Goal: Download file/media

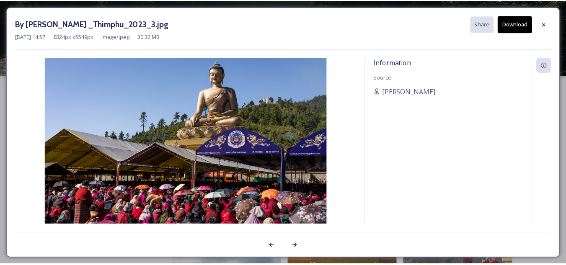
scroll to position [2513, 0]
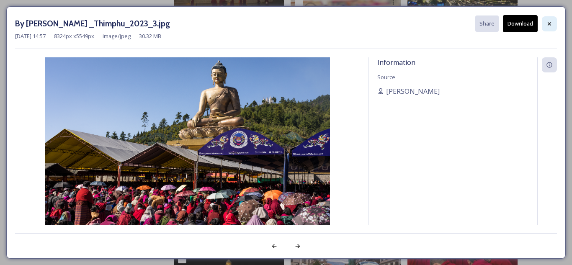
click at [549, 26] on icon at bounding box center [549, 24] width 7 height 7
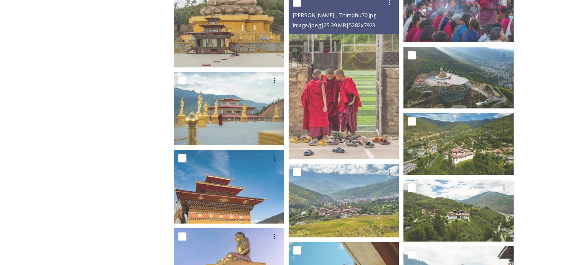
scroll to position [126, 0]
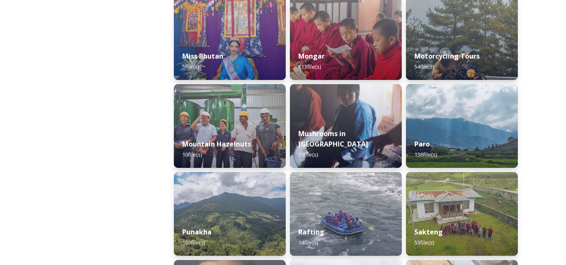
scroll to position [712, 0]
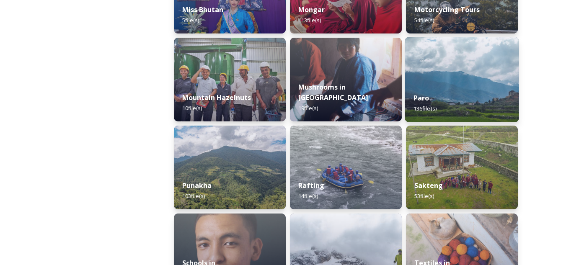
click at [446, 94] on div "Paro 136 file(s)" at bounding box center [462, 103] width 114 height 38
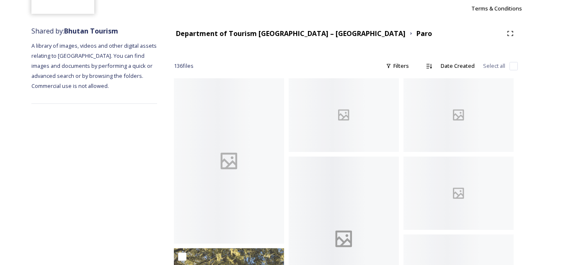
scroll to position [84, 0]
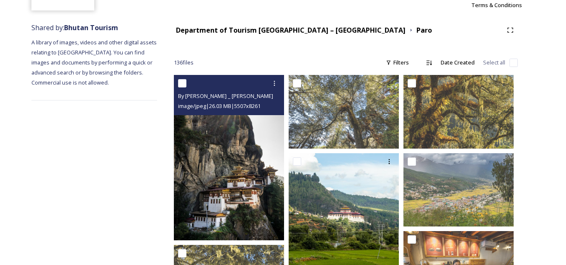
click at [195, 205] on img at bounding box center [229, 157] width 110 height 165
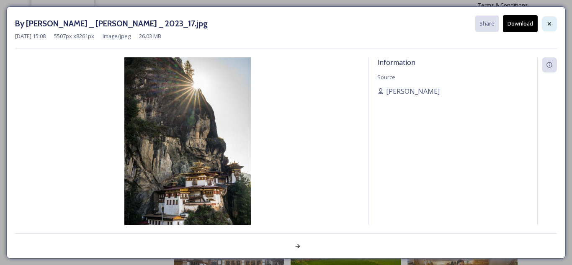
click at [550, 24] on icon at bounding box center [549, 23] width 3 height 3
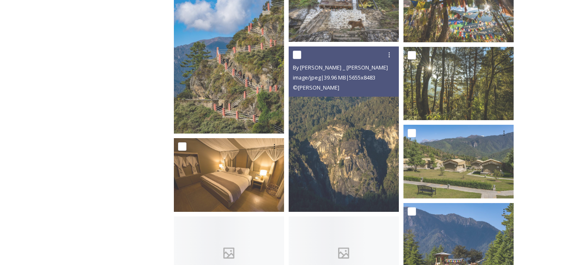
scroll to position [921, 0]
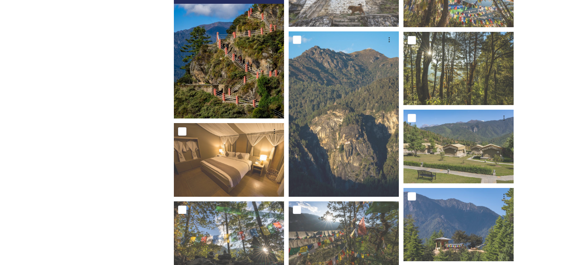
click at [253, 89] on img at bounding box center [229, 36] width 110 height 165
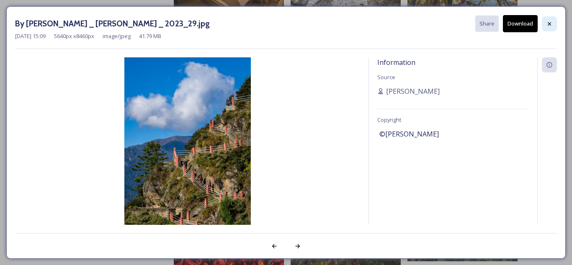
click at [551, 25] on icon at bounding box center [549, 23] width 3 height 3
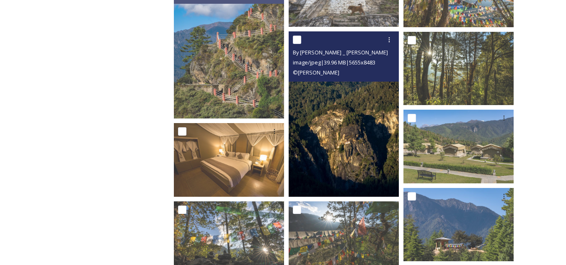
click at [361, 159] on img at bounding box center [344, 113] width 110 height 165
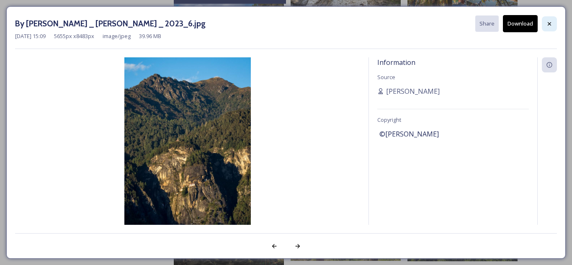
click at [549, 23] on icon at bounding box center [549, 24] width 7 height 7
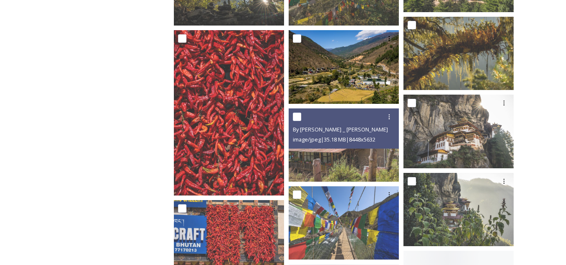
scroll to position [1173, 0]
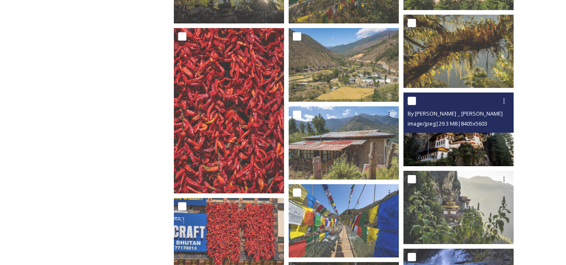
click at [447, 150] on img at bounding box center [458, 129] width 110 height 73
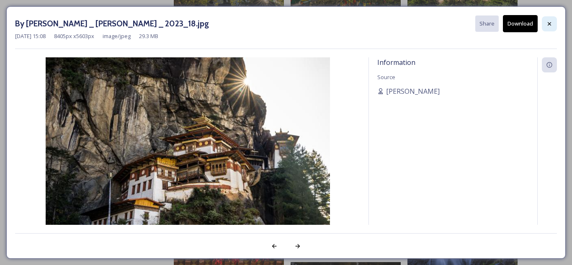
click at [553, 25] on div at bounding box center [549, 23] width 15 height 15
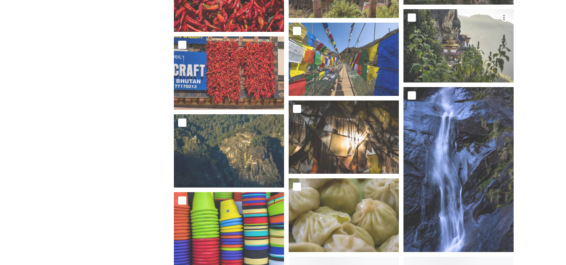
scroll to position [1340, 0]
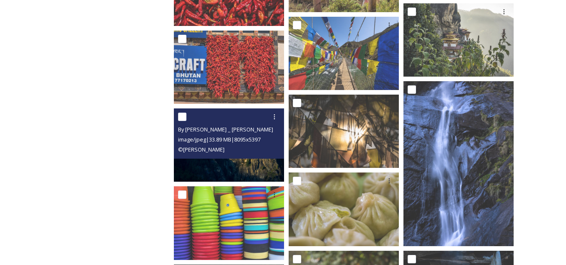
click at [253, 160] on img at bounding box center [229, 144] width 110 height 73
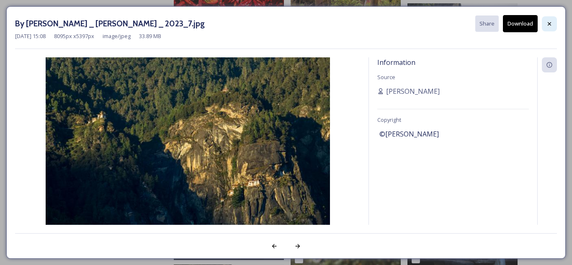
click at [550, 21] on icon at bounding box center [549, 24] width 7 height 7
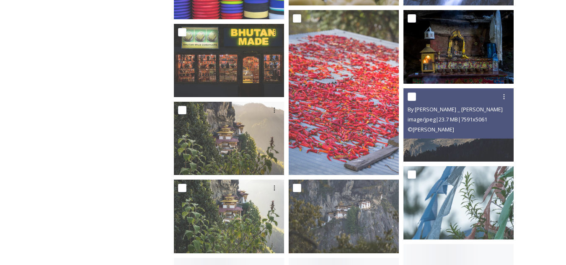
scroll to position [1591, 0]
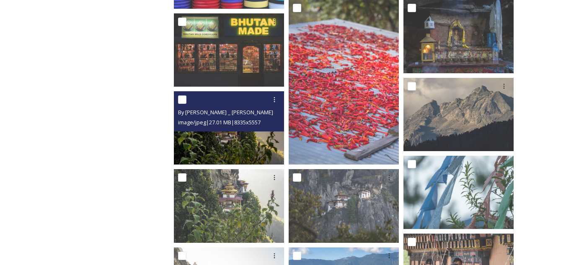
click at [244, 146] on img at bounding box center [229, 127] width 110 height 73
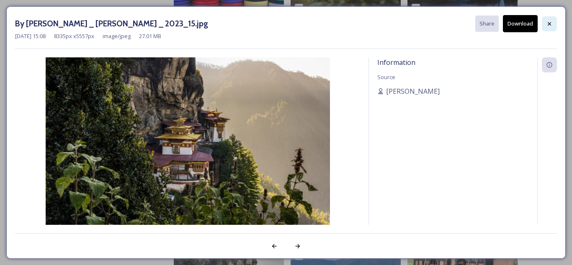
click at [548, 25] on icon at bounding box center [549, 24] width 7 height 7
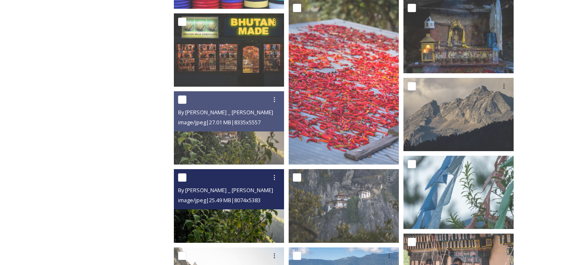
click at [234, 232] on img at bounding box center [229, 205] width 110 height 73
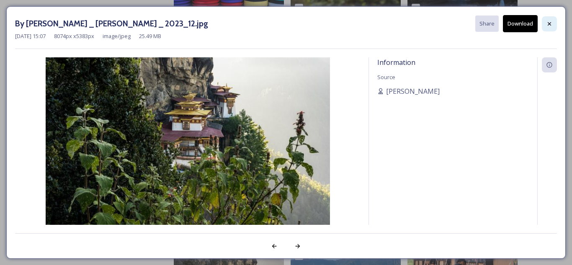
click at [550, 26] on icon at bounding box center [549, 24] width 7 height 7
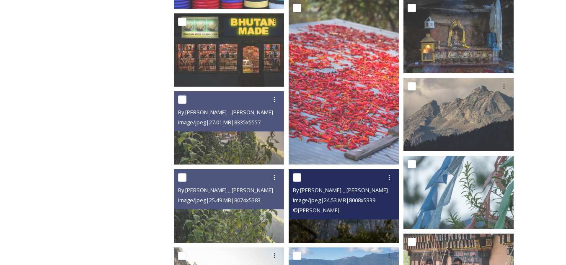
click at [363, 225] on img at bounding box center [344, 205] width 110 height 73
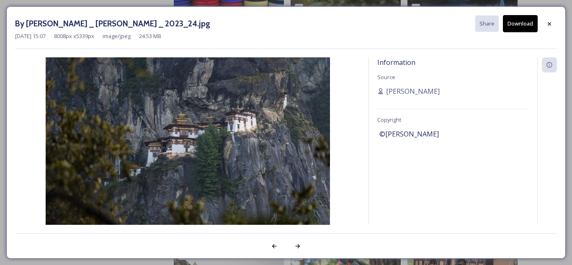
click at [399, 134] on span "©[PERSON_NAME]" at bounding box center [408, 134] width 59 height 10
click at [548, 24] on icon at bounding box center [549, 24] width 7 height 7
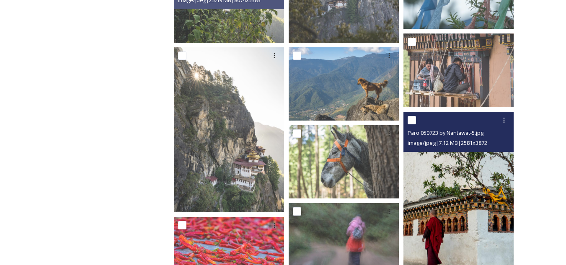
scroll to position [1843, 0]
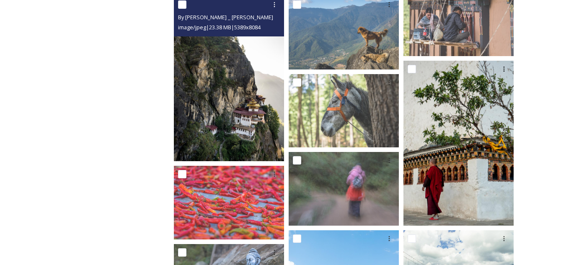
click at [240, 142] on img at bounding box center [229, 78] width 110 height 165
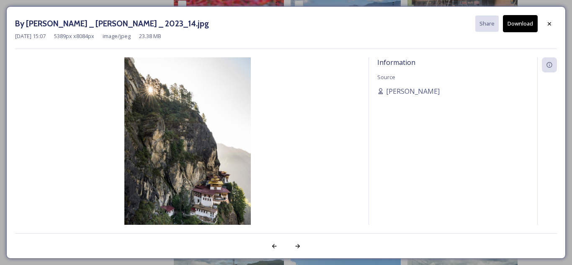
drag, startPoint x: 548, startPoint y: 24, endPoint x: 514, endPoint y: 83, distance: 67.7
click at [548, 25] on icon at bounding box center [549, 24] width 7 height 7
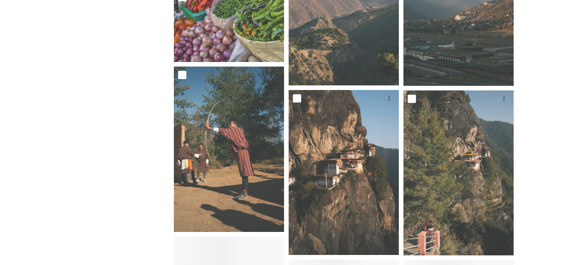
scroll to position [3057, 0]
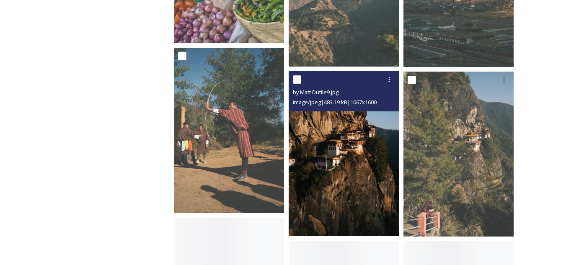
click at [356, 180] on img at bounding box center [344, 153] width 110 height 165
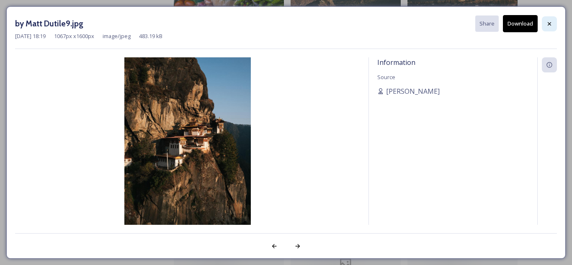
click at [553, 25] on div at bounding box center [549, 23] width 15 height 15
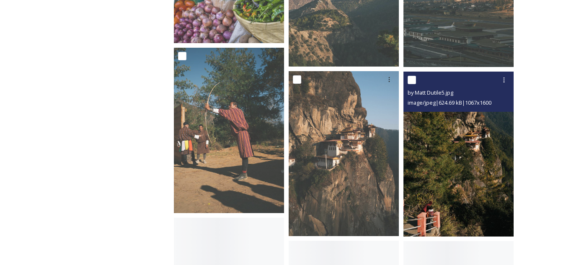
click at [461, 182] on img at bounding box center [458, 154] width 110 height 165
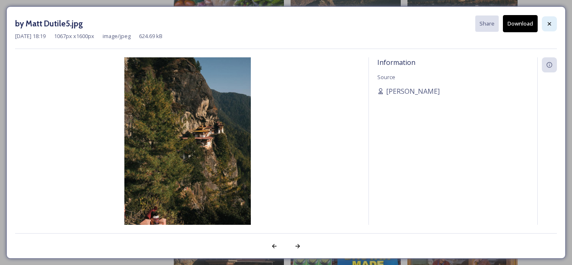
click at [549, 24] on icon at bounding box center [549, 23] width 3 height 3
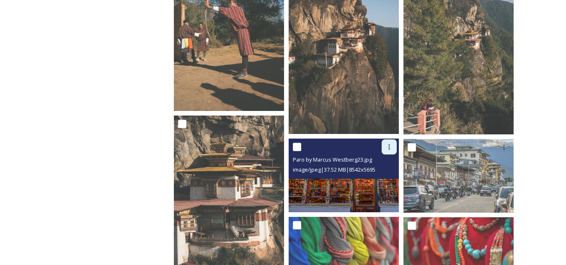
scroll to position [3183, 0]
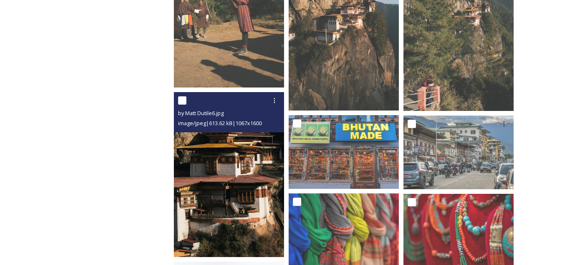
click at [250, 232] on img at bounding box center [229, 174] width 110 height 165
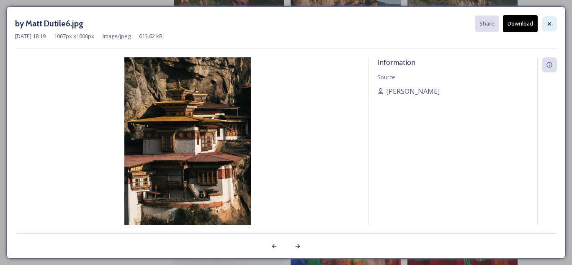
click at [546, 26] on div at bounding box center [549, 23] width 15 height 15
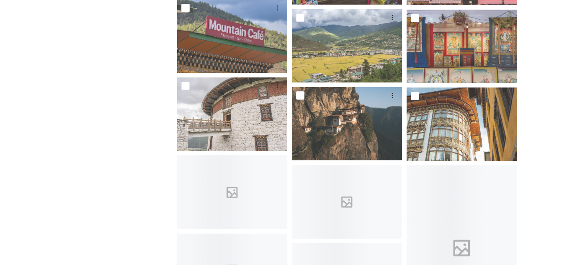
scroll to position [3601, 0]
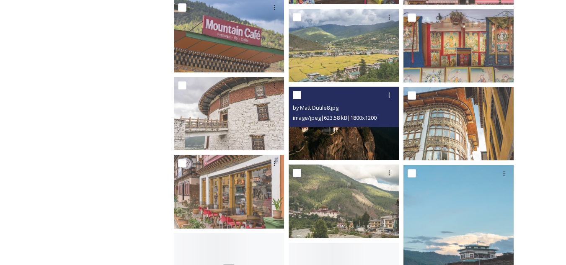
click at [374, 137] on img at bounding box center [344, 123] width 110 height 73
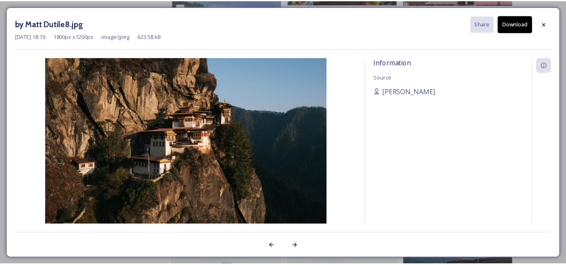
scroll to position [3599, 0]
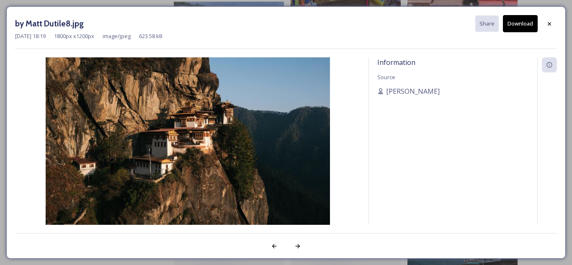
click at [530, 26] on button "Download" at bounding box center [520, 23] width 35 height 17
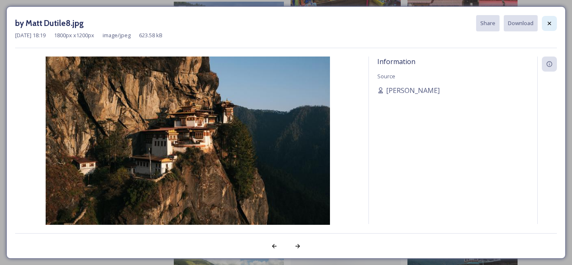
click at [552, 25] on icon at bounding box center [549, 23] width 7 height 7
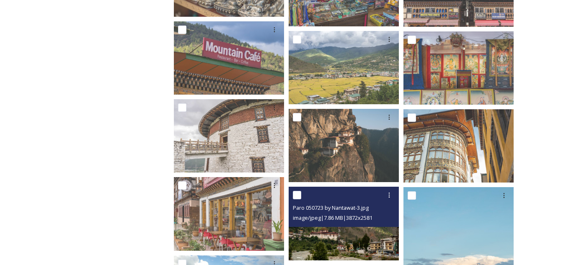
scroll to position [3420, 0]
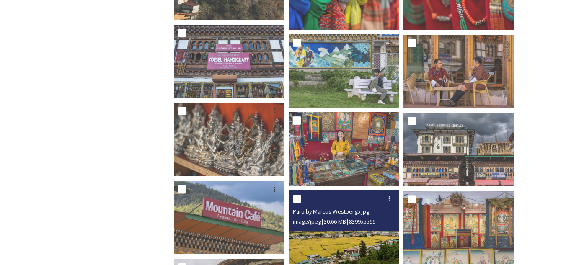
click at [299, 198] on input "checkbox" at bounding box center [297, 199] width 8 height 8
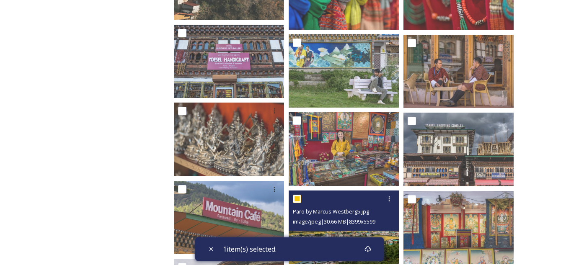
click at [299, 198] on input "checkbox" at bounding box center [297, 199] width 8 height 8
checkbox input "false"
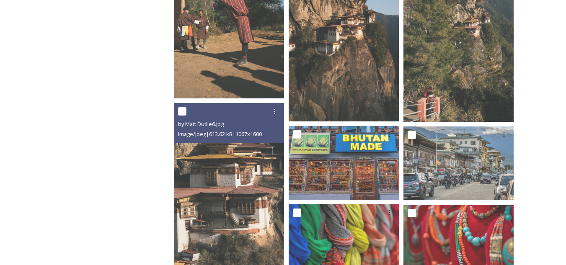
scroll to position [3127, 0]
